Goal: Task Accomplishment & Management: Use online tool/utility

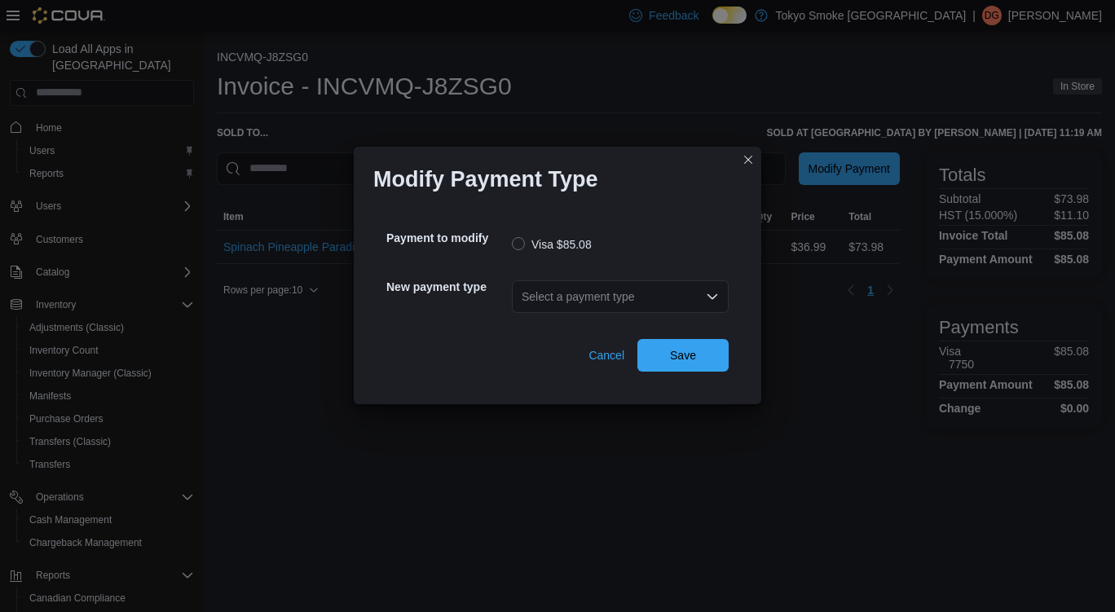
click at [625, 298] on div "Select a payment type" at bounding box center [620, 297] width 217 height 33
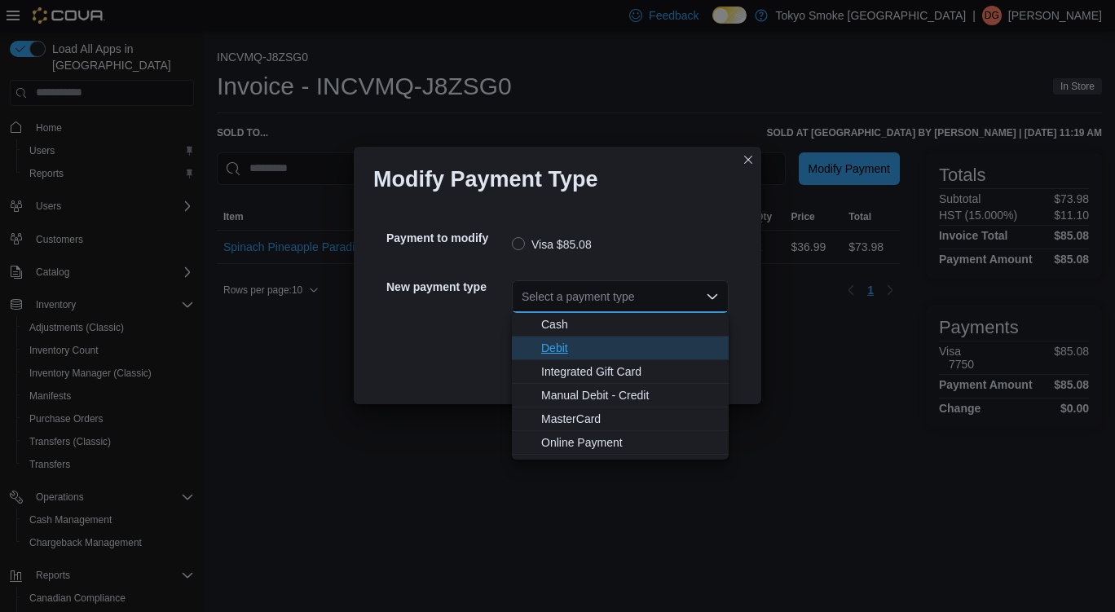
click at [580, 343] on span "Debit" at bounding box center [630, 348] width 178 height 16
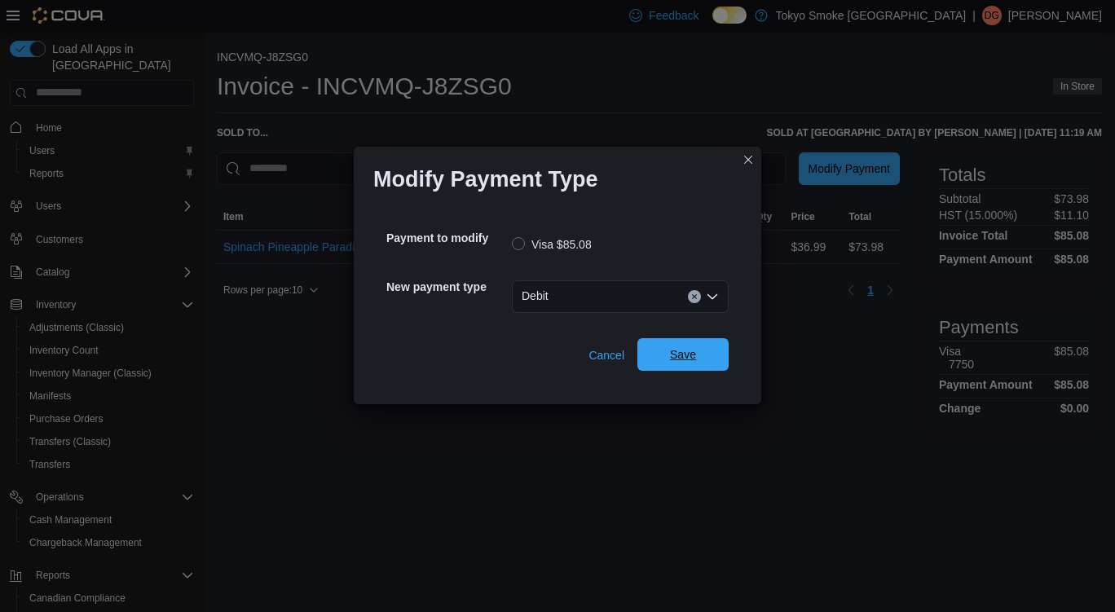
click at [683, 338] on div "Cancel Save" at bounding box center [558, 349] width 342 height 46
click at [689, 367] on span "Save" at bounding box center [683, 354] width 72 height 33
